Goal: Register for event/course

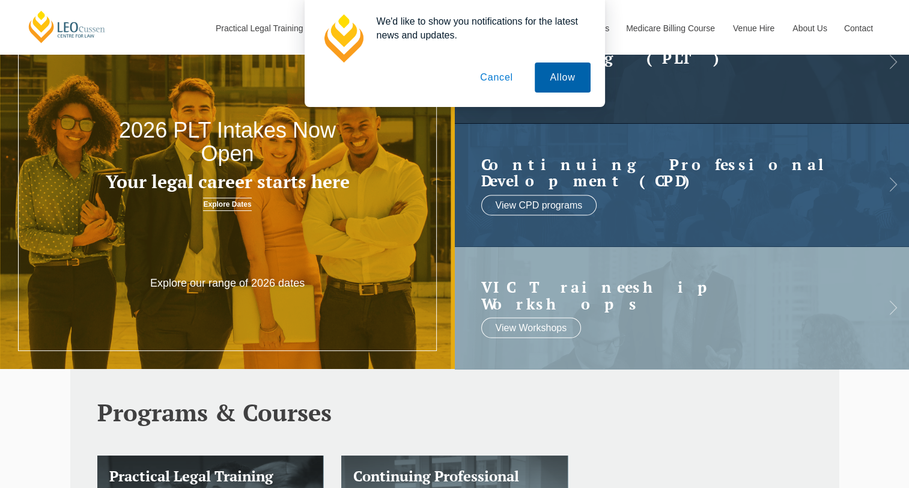
click at [566, 79] on button "Allow" at bounding box center [562, 77] width 55 height 30
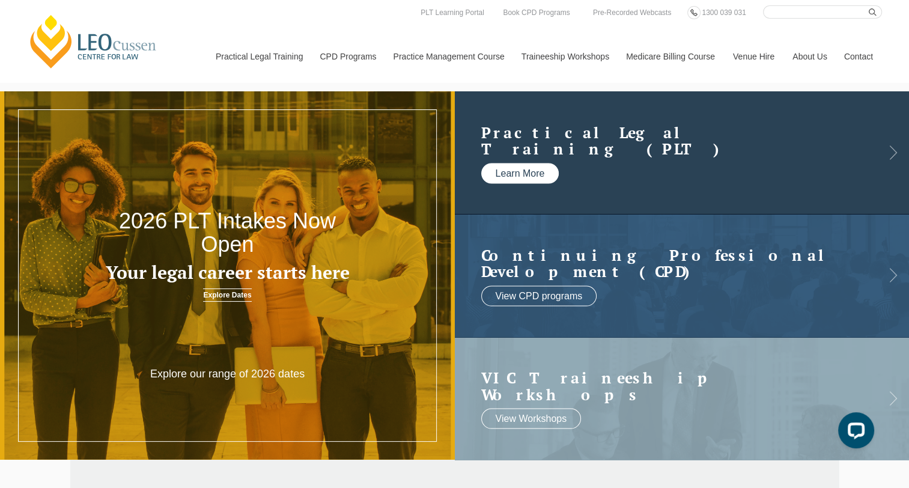
click at [521, 178] on link "Learn More" at bounding box center [520, 173] width 78 height 20
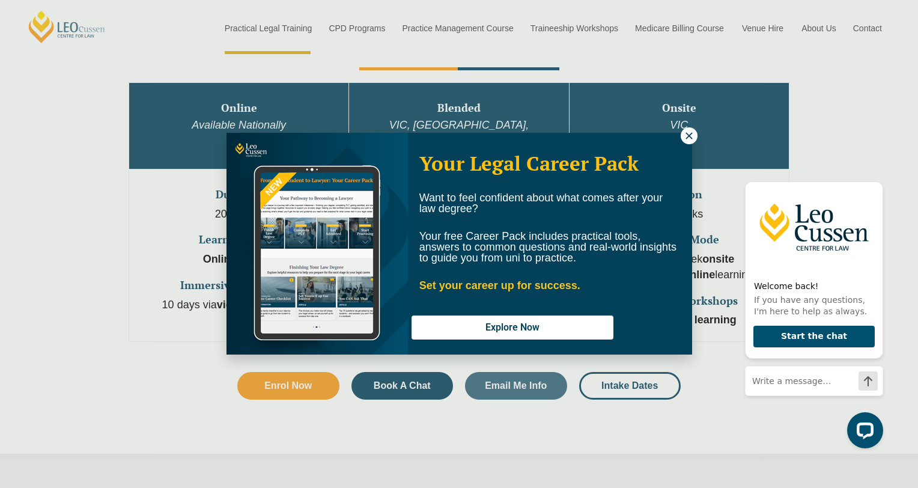
click at [693, 139] on icon at bounding box center [688, 135] width 11 height 11
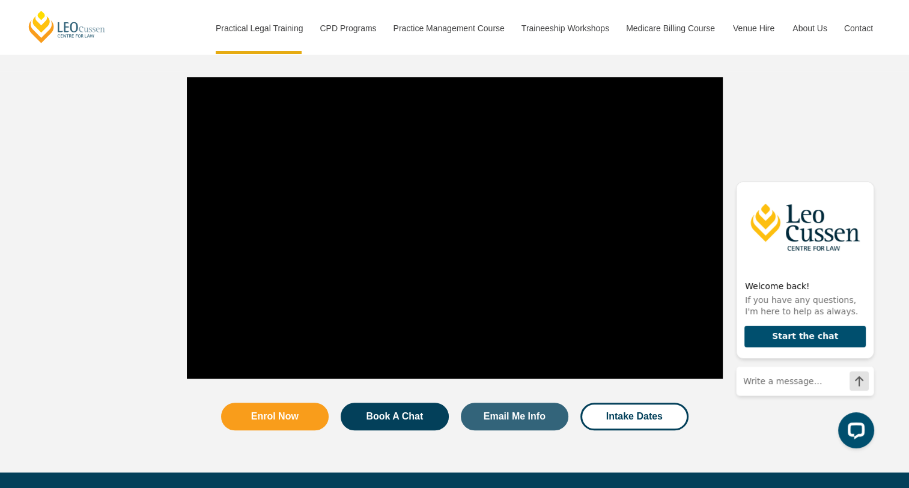
scroll to position [1203, 0]
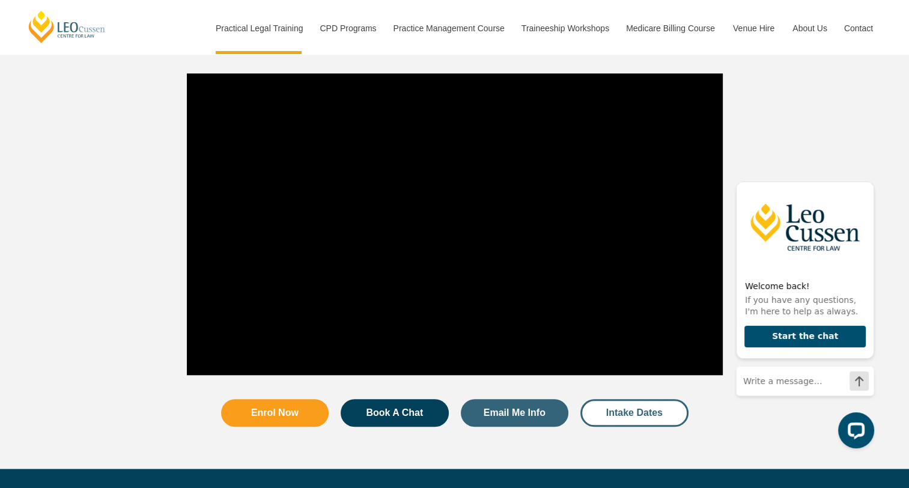
click at [642, 399] on link "Intake Dates" at bounding box center [634, 413] width 108 height 28
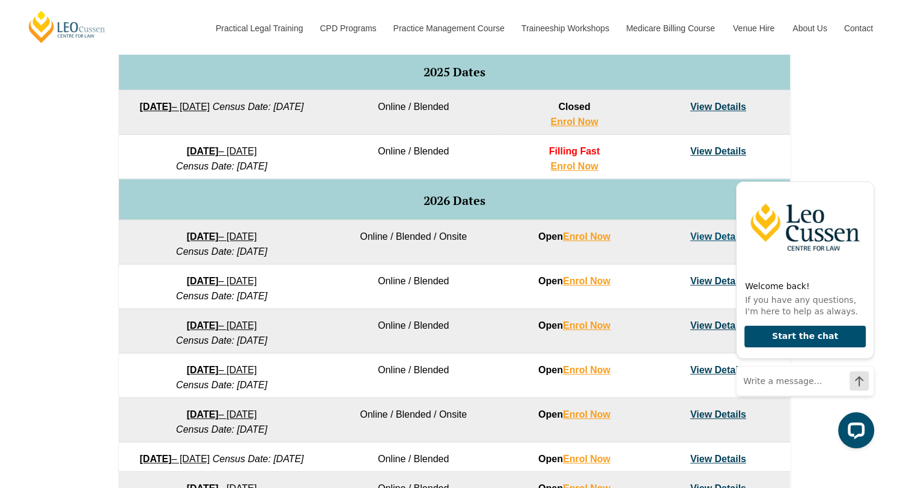
scroll to position [632, 0]
click at [719, 231] on link "View Details" at bounding box center [718, 236] width 56 height 10
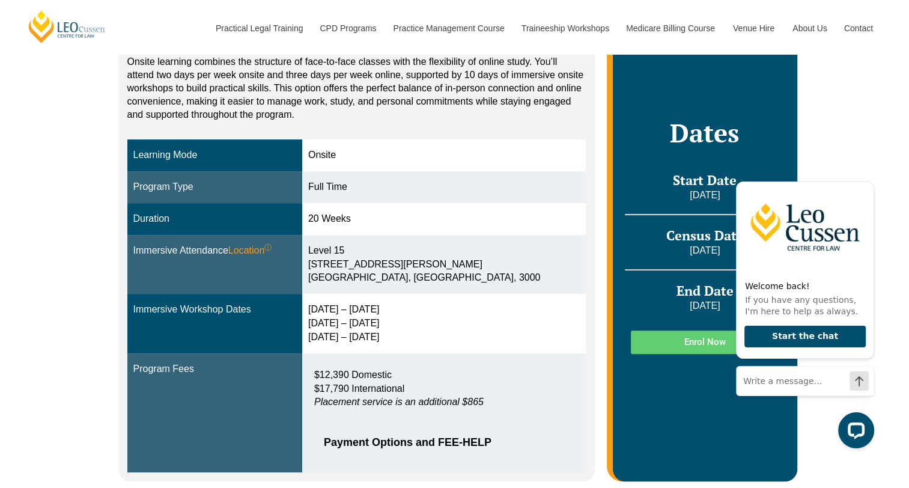
scroll to position [91, 0]
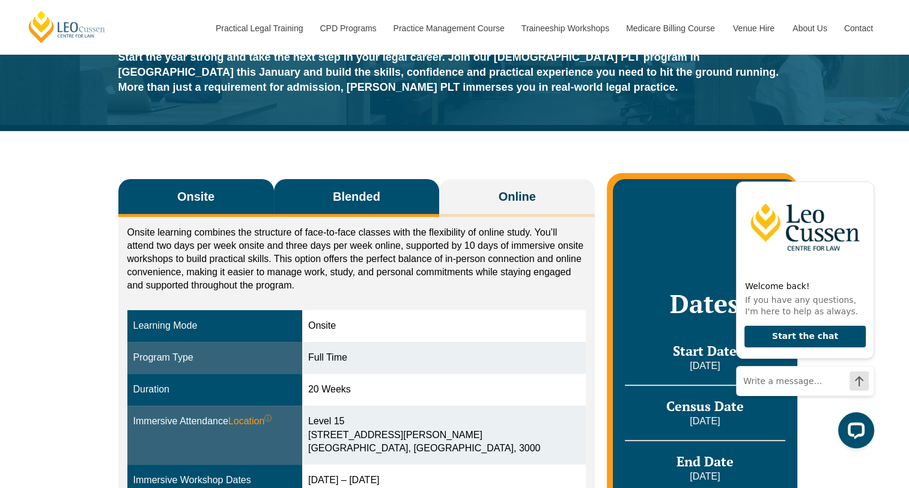
click at [333, 195] on span "Blended" at bounding box center [356, 196] width 47 height 17
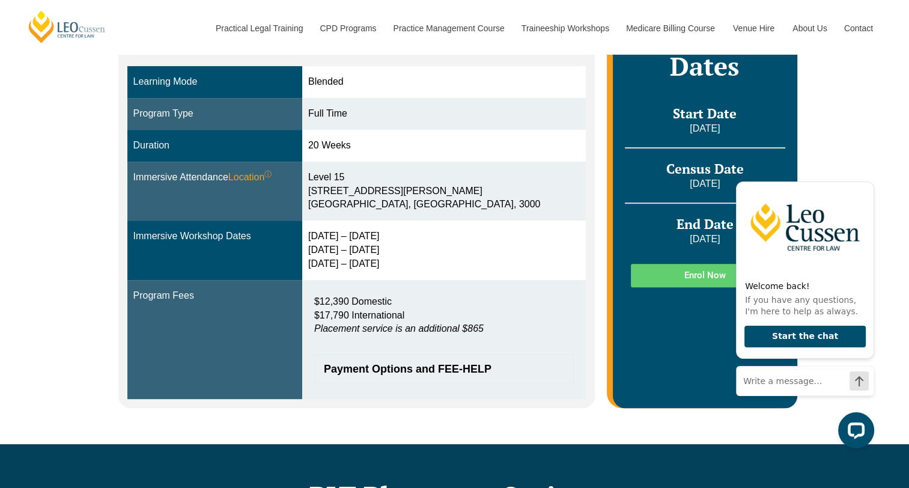
scroll to position [351, 0]
